Goal: Task Accomplishment & Management: Manage account settings

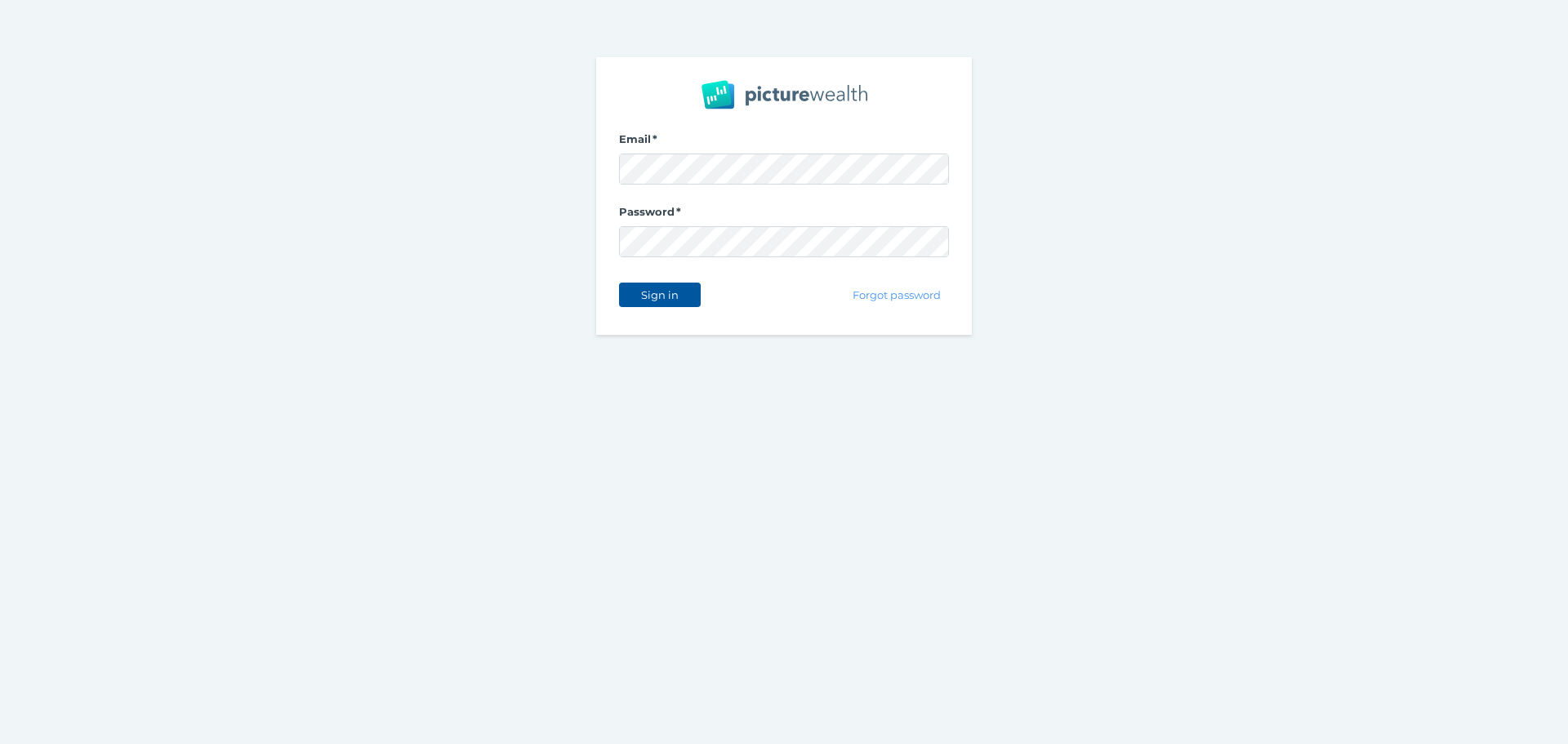
click at [649, 294] on span "Sign in" at bounding box center [659, 295] width 51 height 13
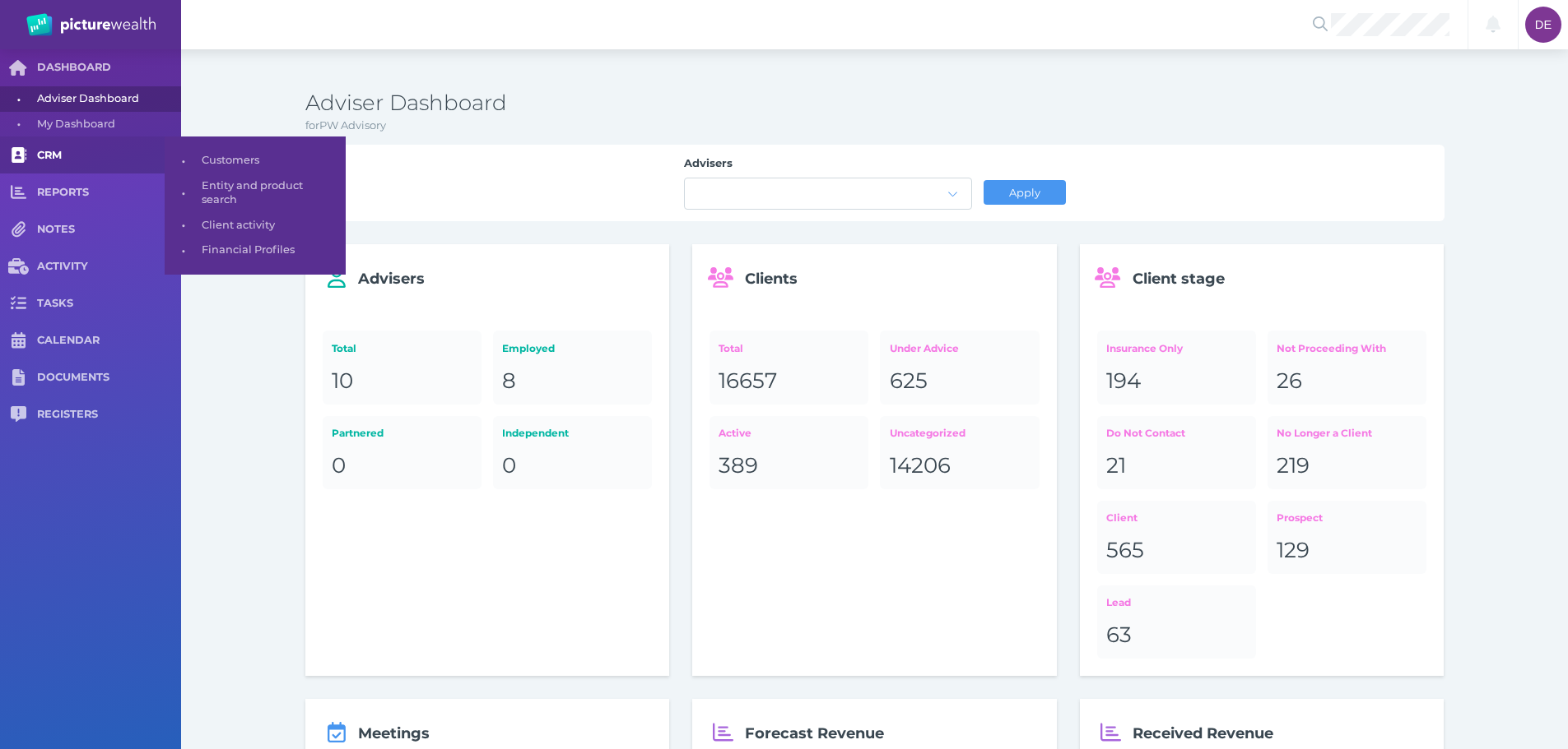
click at [132, 140] on link "CRM" at bounding box center [90, 155] width 181 height 37
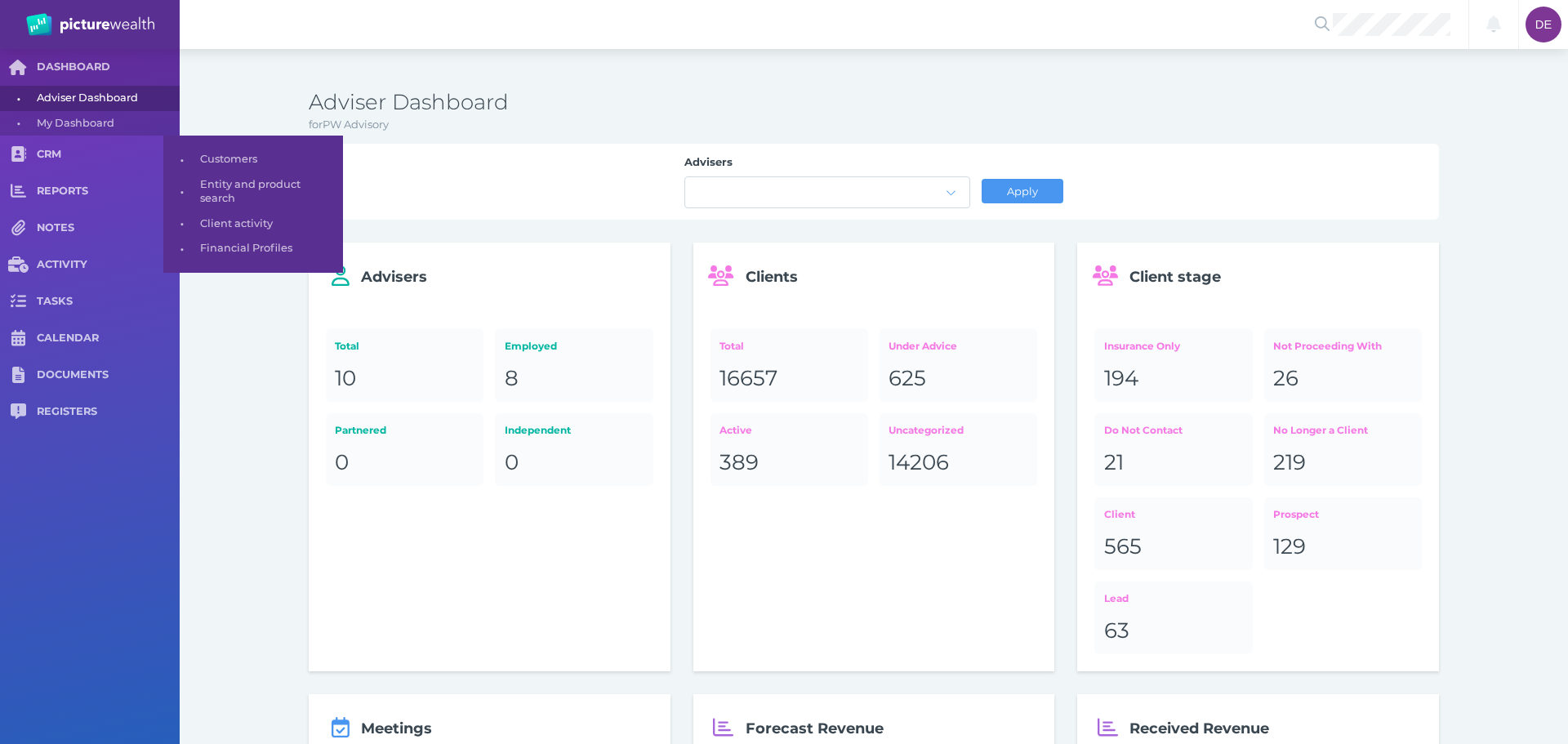
select select "25"
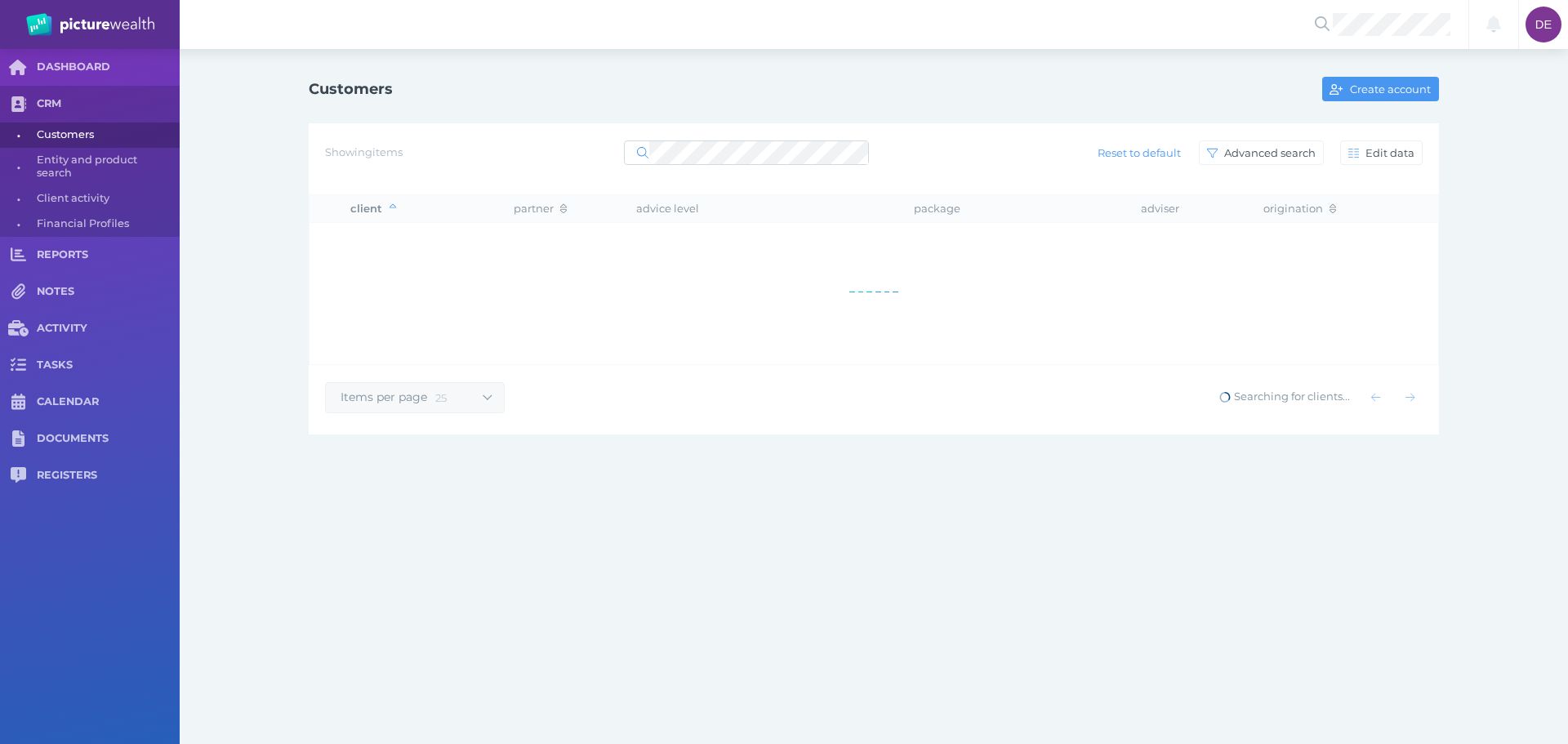
click at [650, 170] on div "Showing items Reset to default Advanced search Edit data" at bounding box center [873, 159] width 1130 height 71
click at [652, 167] on div "Showing items Reset to default Advanced search Edit data" at bounding box center [873, 152] width 1097 height 34
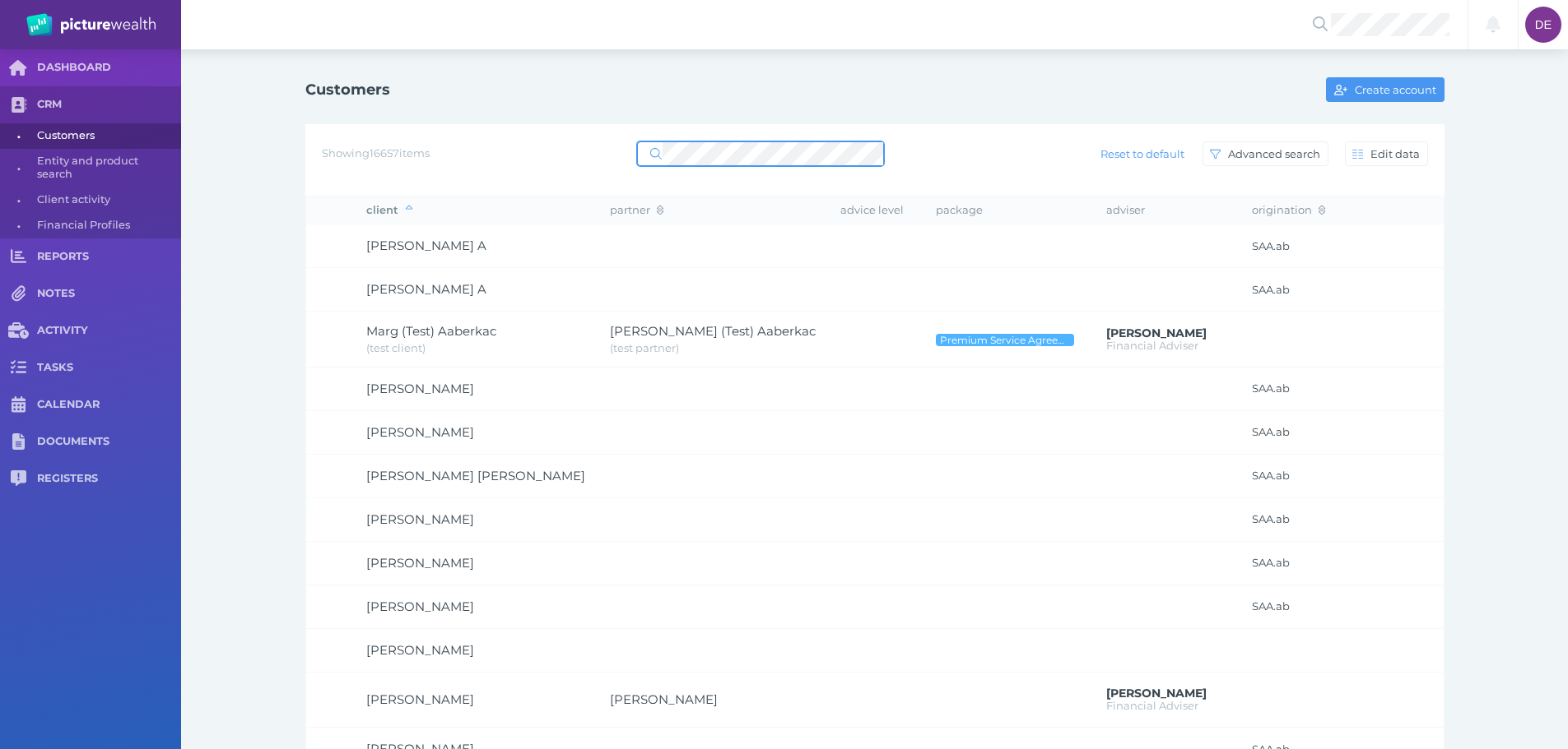
click at [664, 156] on span at bounding box center [761, 154] width 247 height 24
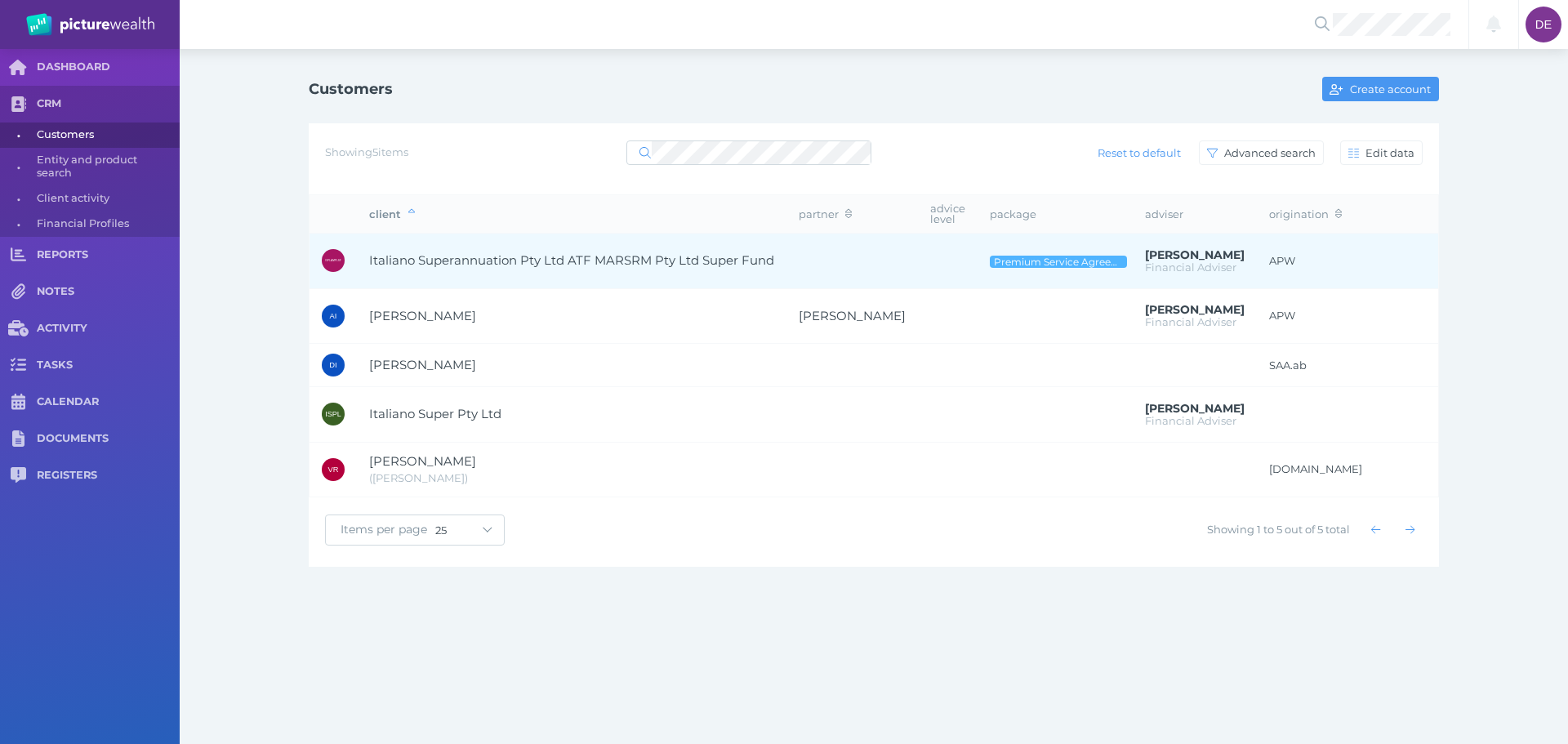
click at [536, 250] on td "Italiano Superannuation Pty Ltd ATF MARSRM Pty Ltd Super Fund" at bounding box center [572, 262] width 429 height 56
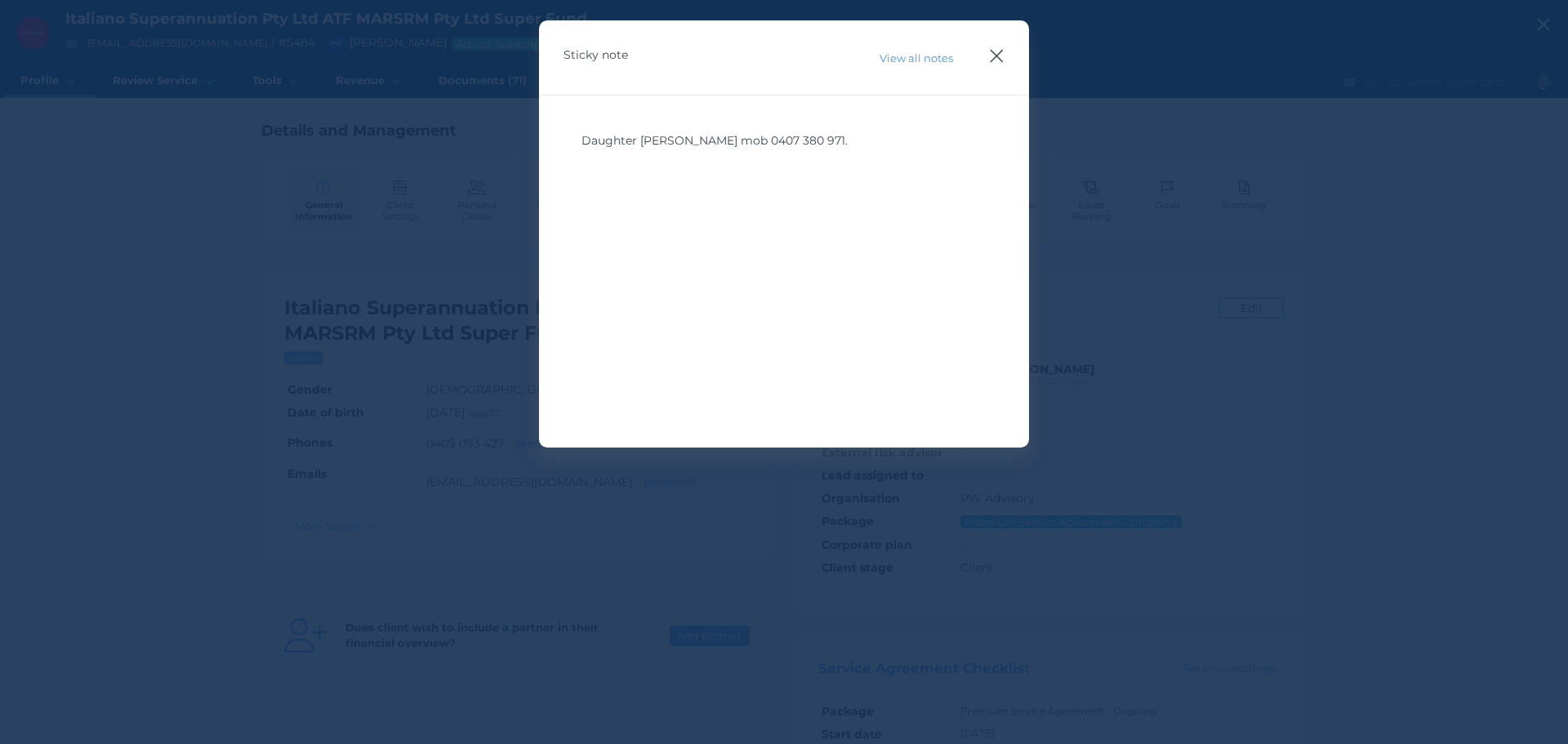
click at [1002, 48] on icon "button" at bounding box center [996, 56] width 16 height 21
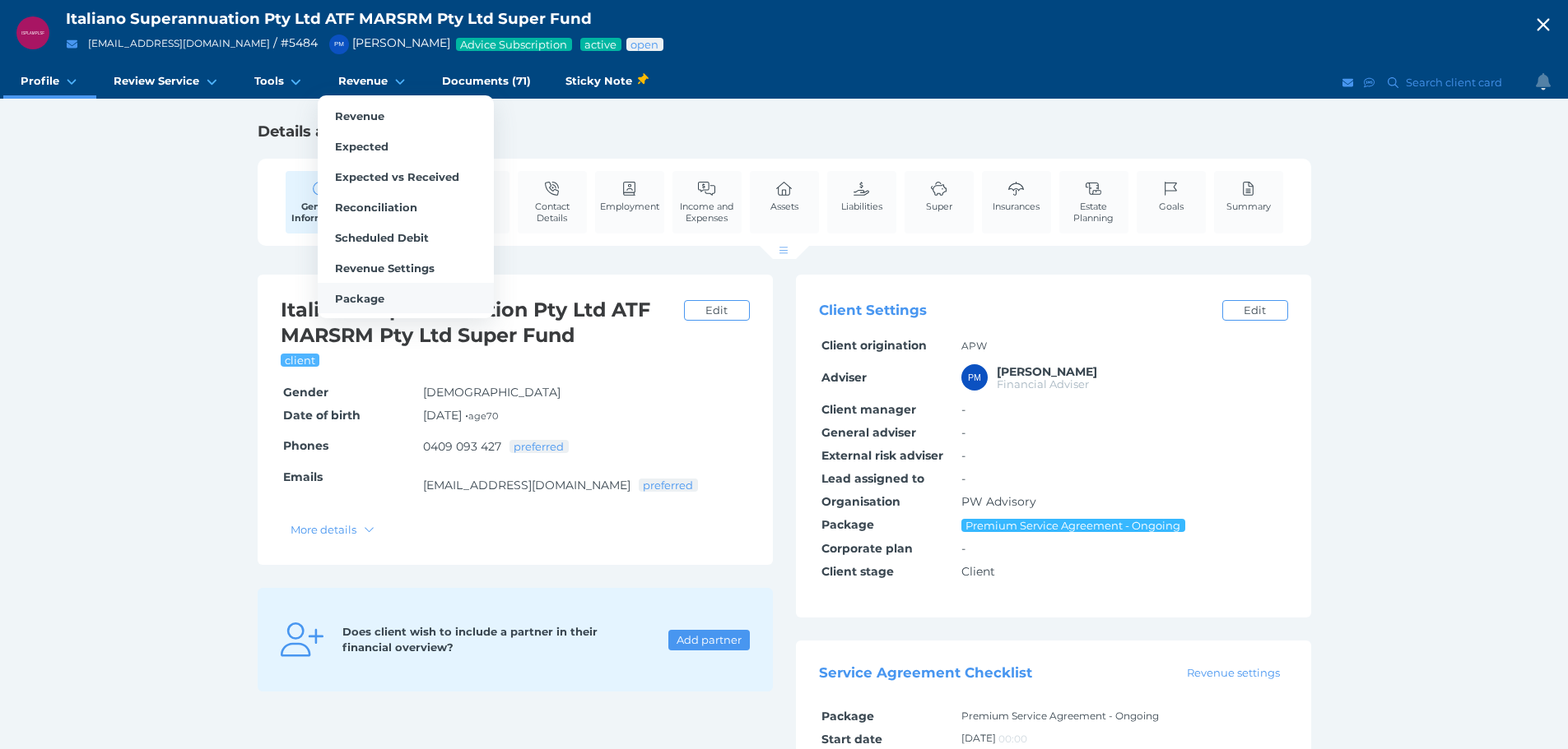
click at [351, 300] on span "Package" at bounding box center [360, 298] width 49 height 13
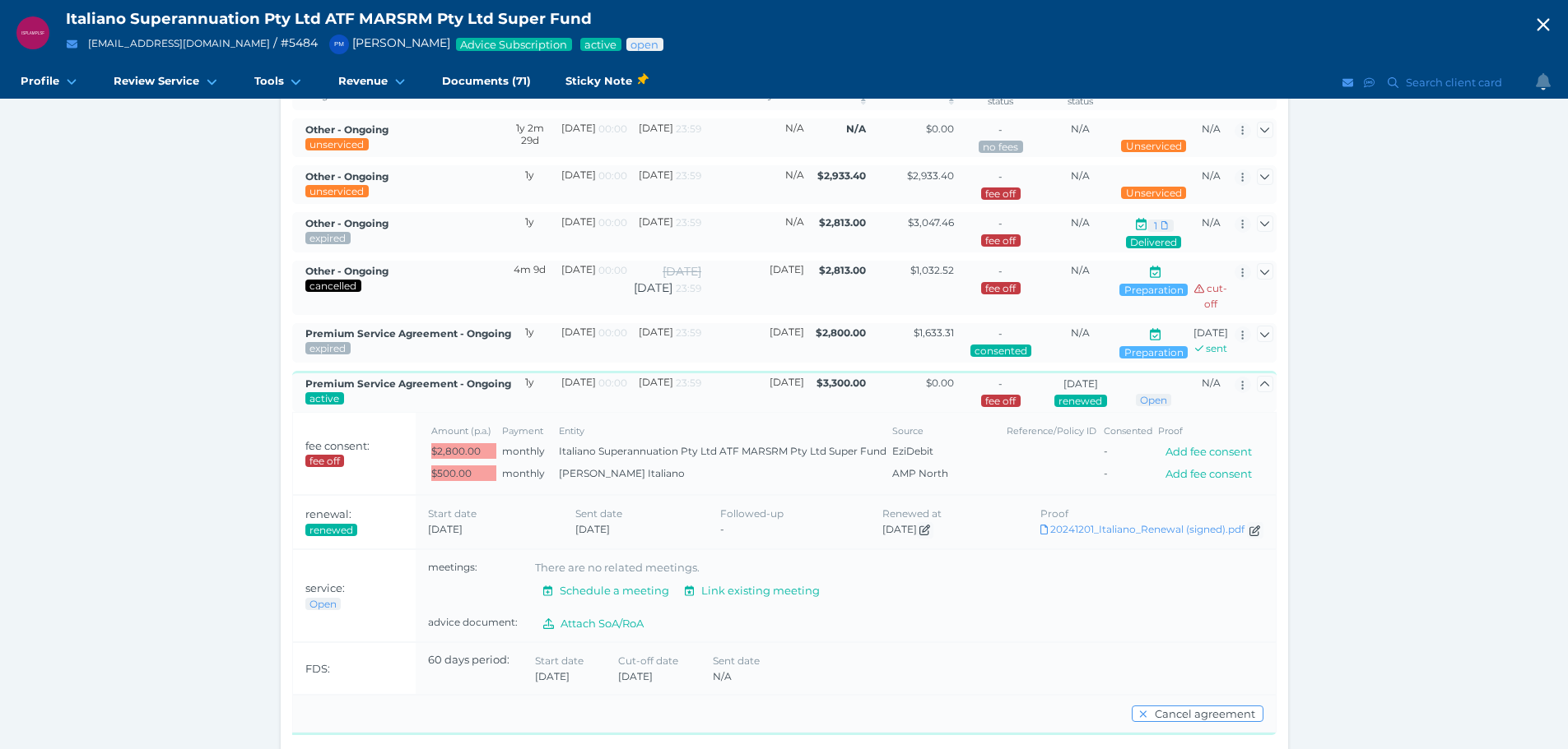
scroll to position [288, 0]
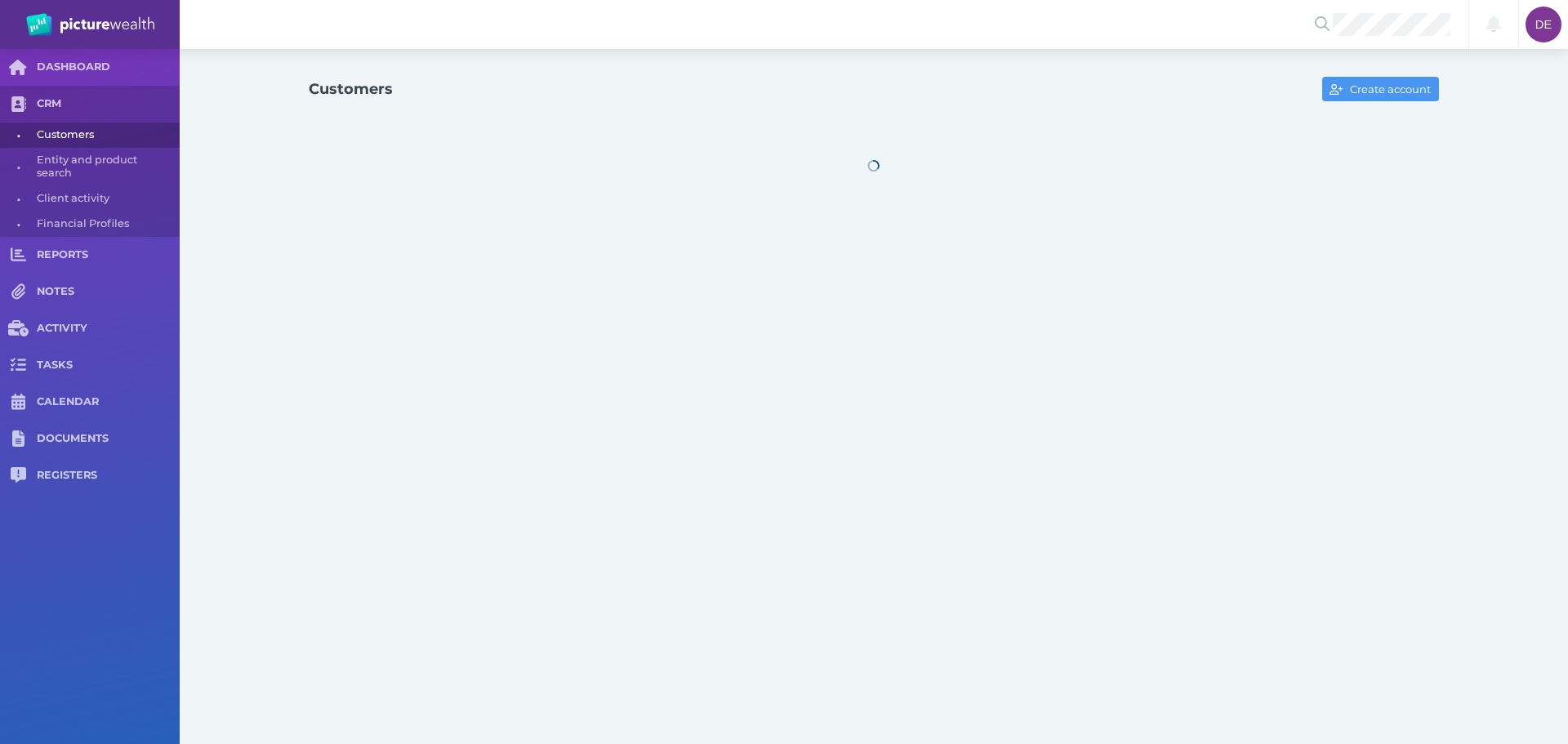
select select "25"
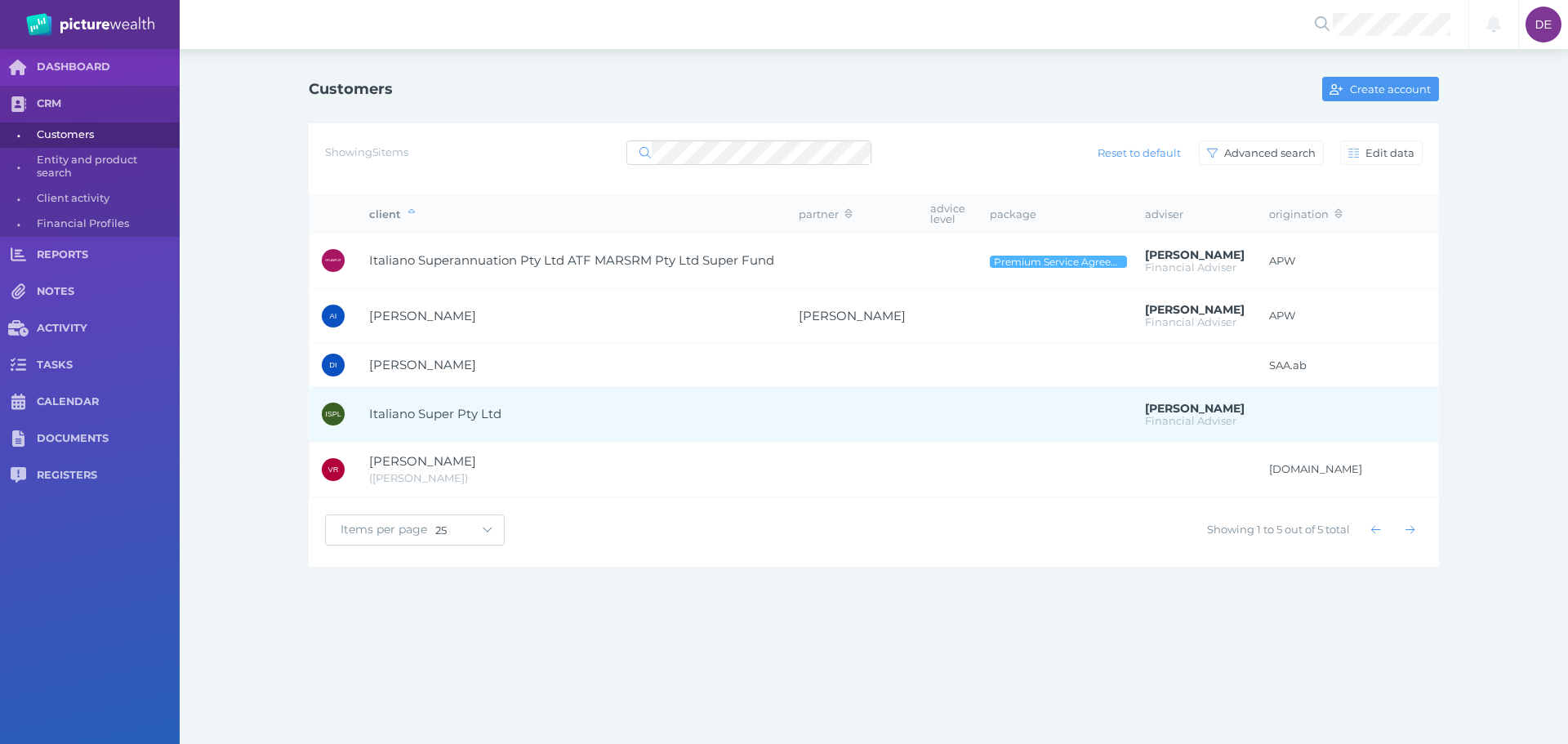
click at [554, 416] on span "Italiano Super Pty Ltd" at bounding box center [572, 415] width 405 height 19
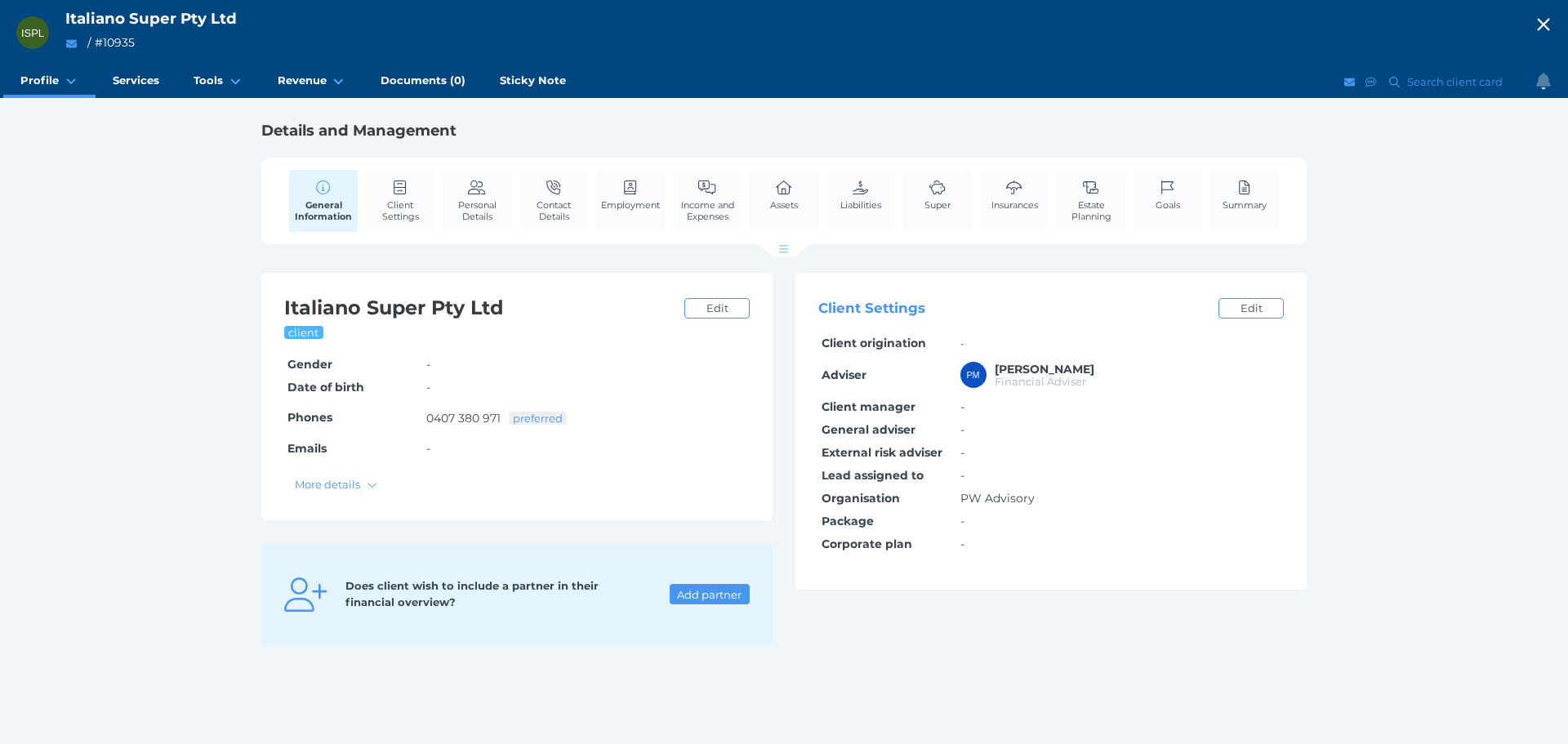
click at [324, 64] on div "ISPL Italiano Super Pty Ltd / # 10935" at bounding box center [784, 32] width 1568 height 65
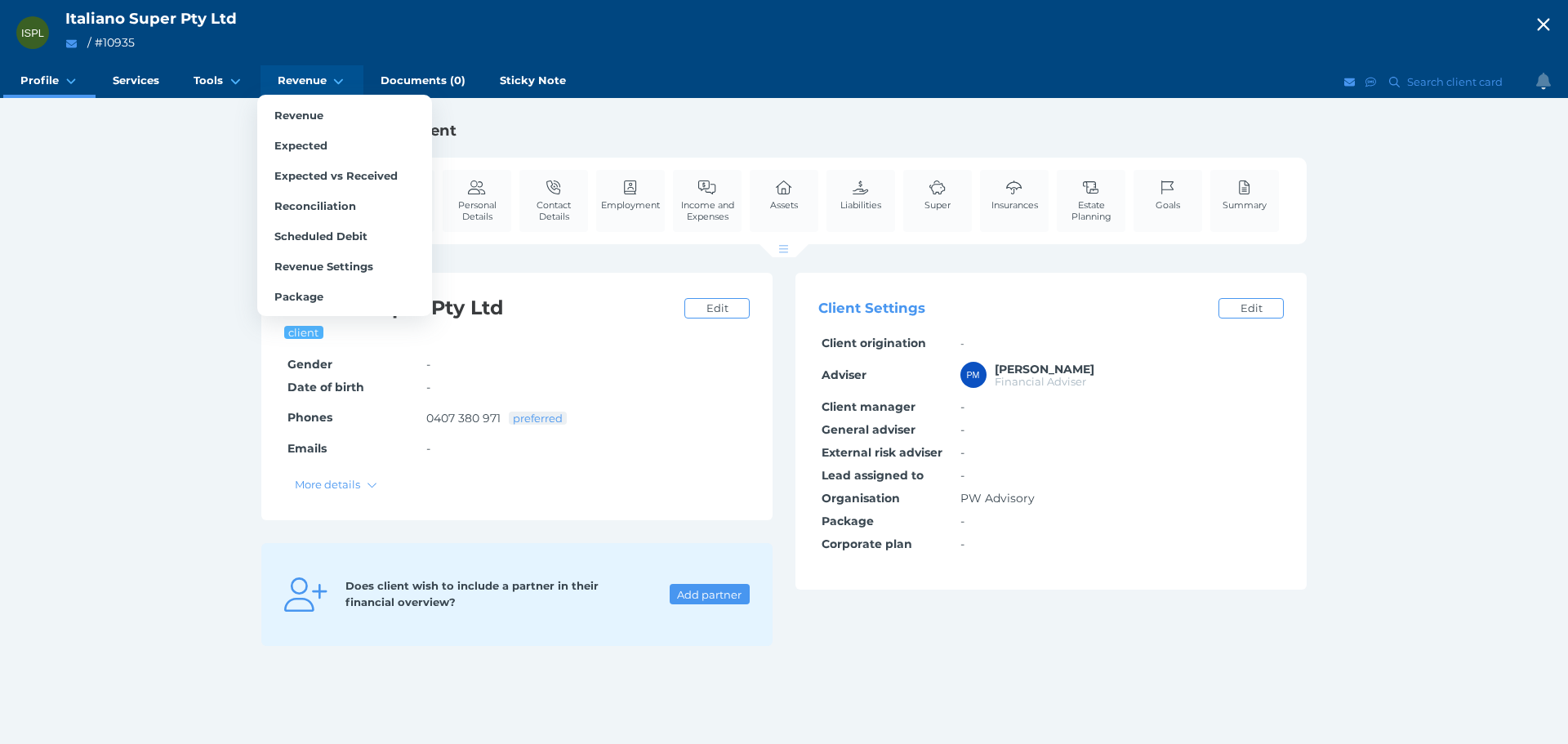
click at [318, 76] on span "Revenue" at bounding box center [302, 81] width 49 height 14
select select "25"
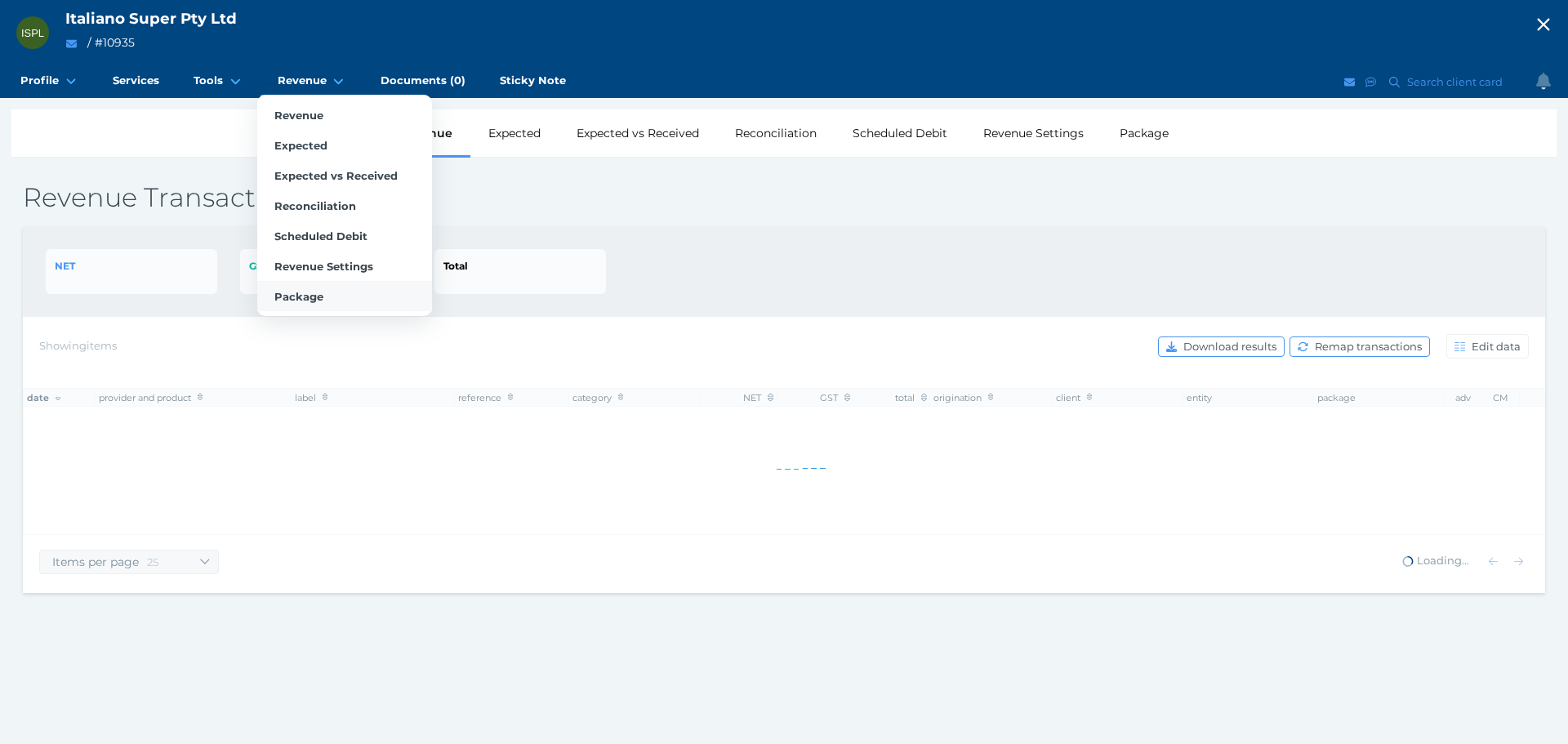
click at [299, 299] on span "Package" at bounding box center [299, 296] width 49 height 13
